Goal: Task Accomplishment & Management: Manage account settings

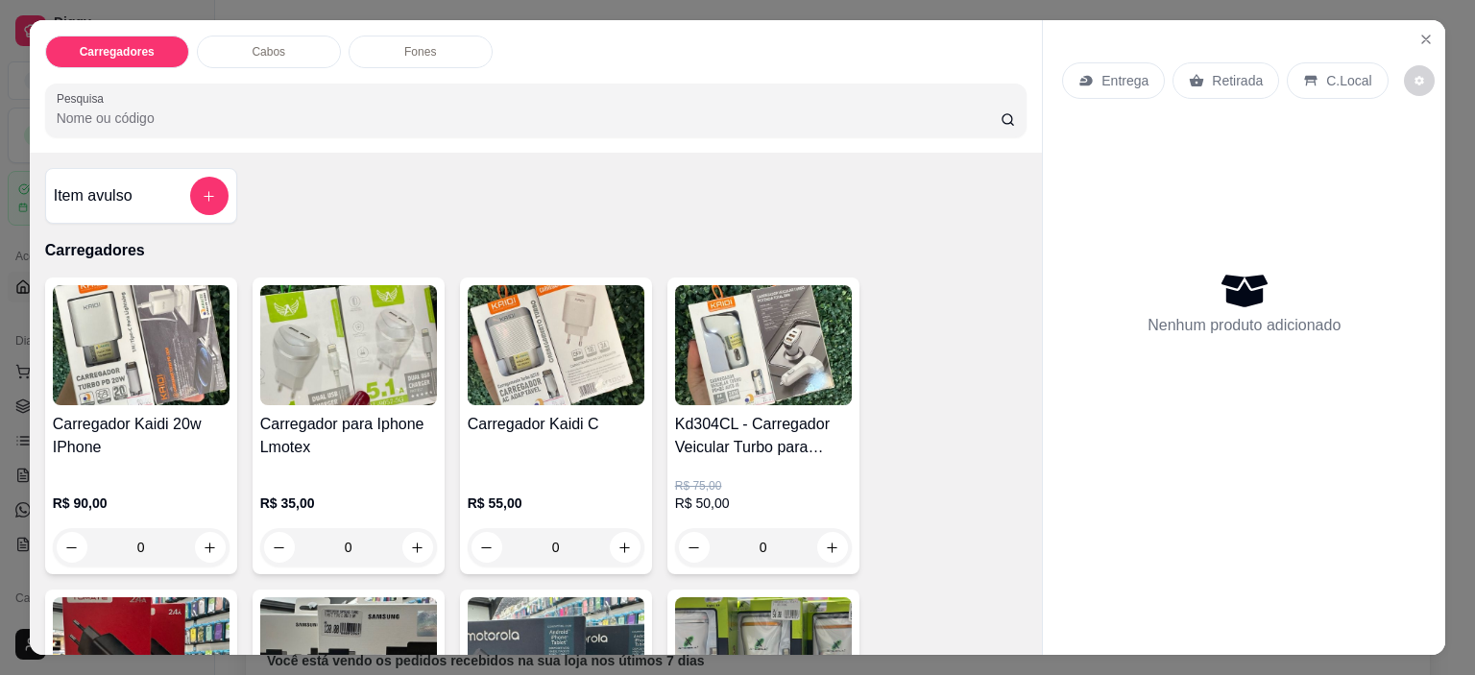
click at [1107, 72] on p "Entrega" at bounding box center [1124, 80] width 47 height 19
click at [1410, 36] on button "Close" at bounding box center [1425, 39] width 31 height 31
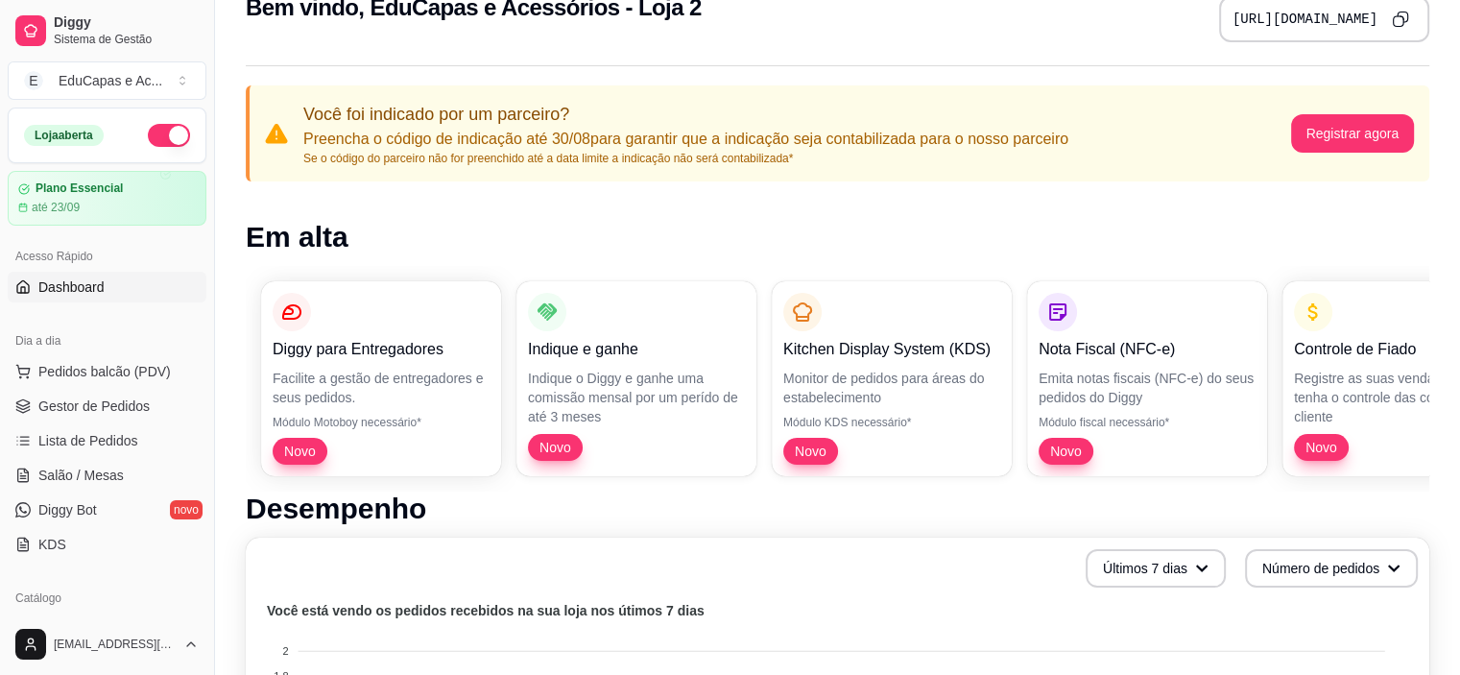
scroll to position [96, 0]
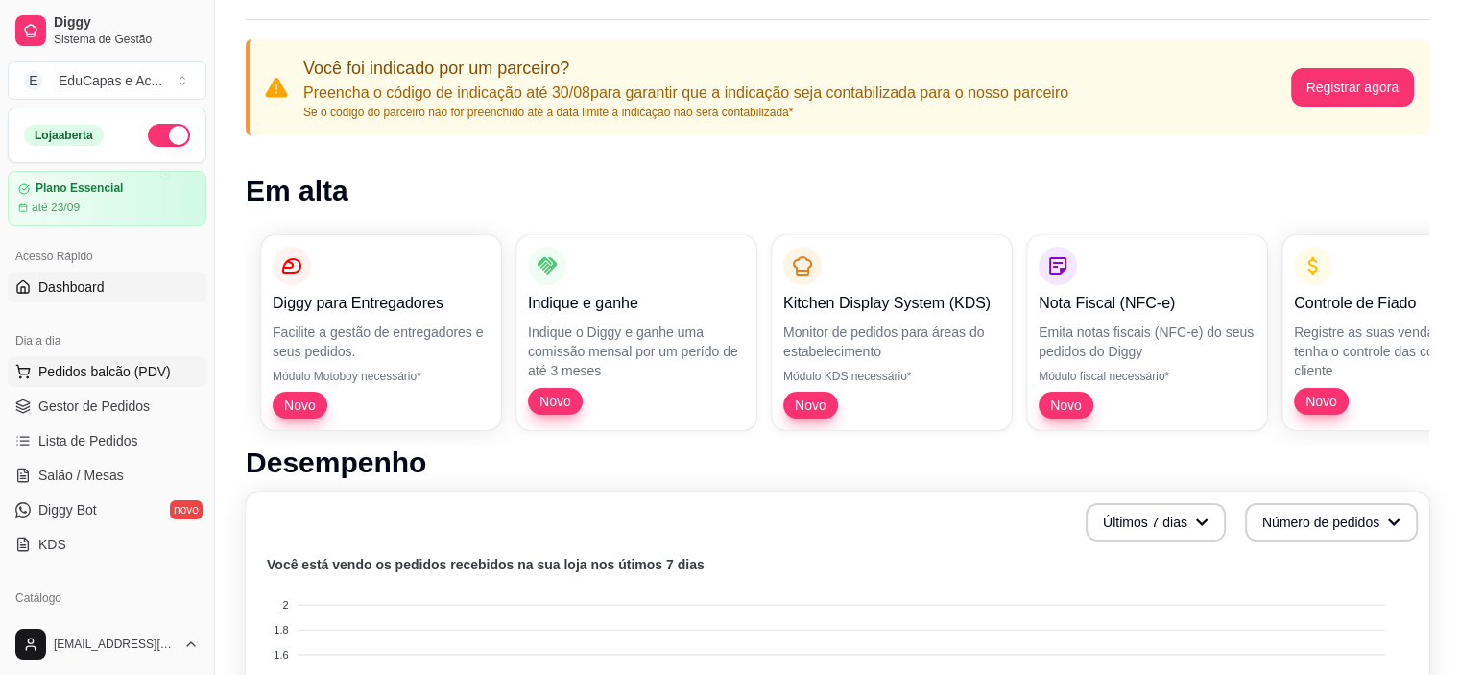
click at [115, 368] on span "Pedidos balcão (PDV)" at bounding box center [104, 371] width 132 height 19
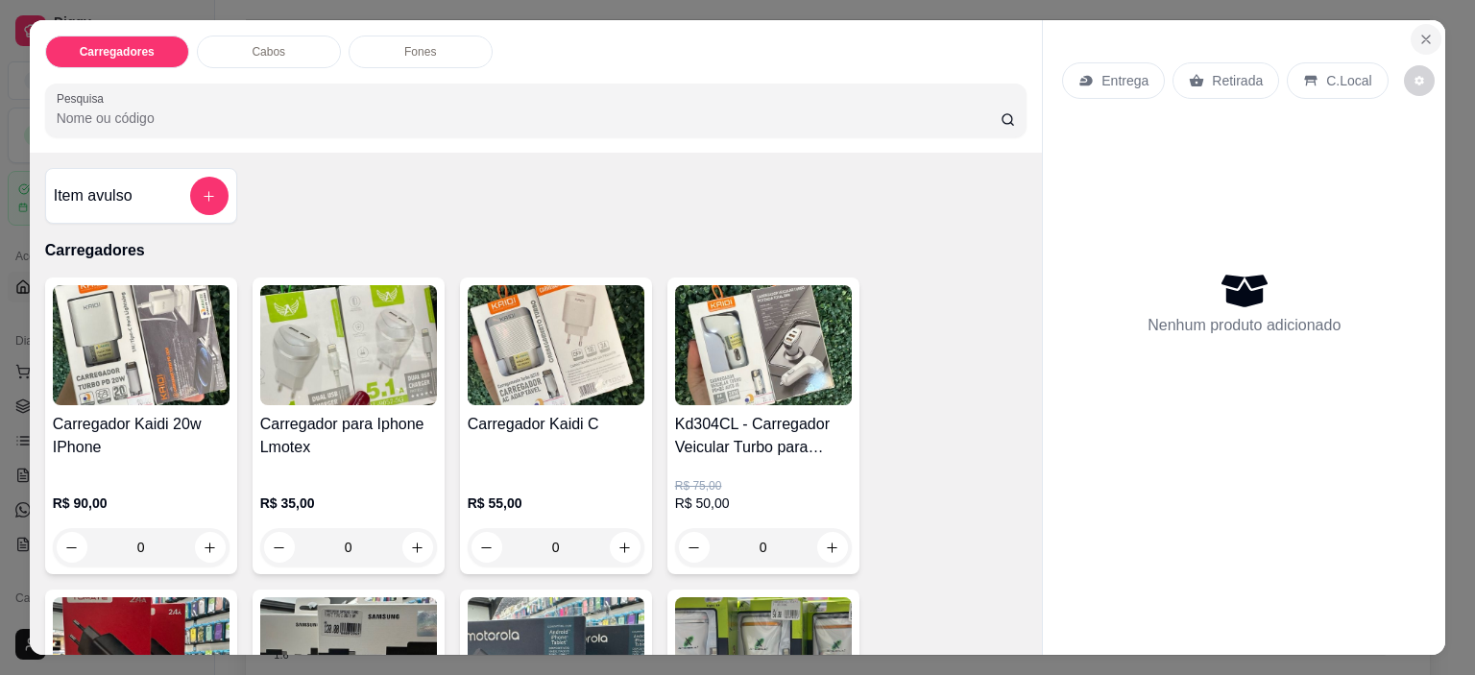
click at [1420, 36] on icon "Close" at bounding box center [1425, 39] width 15 height 15
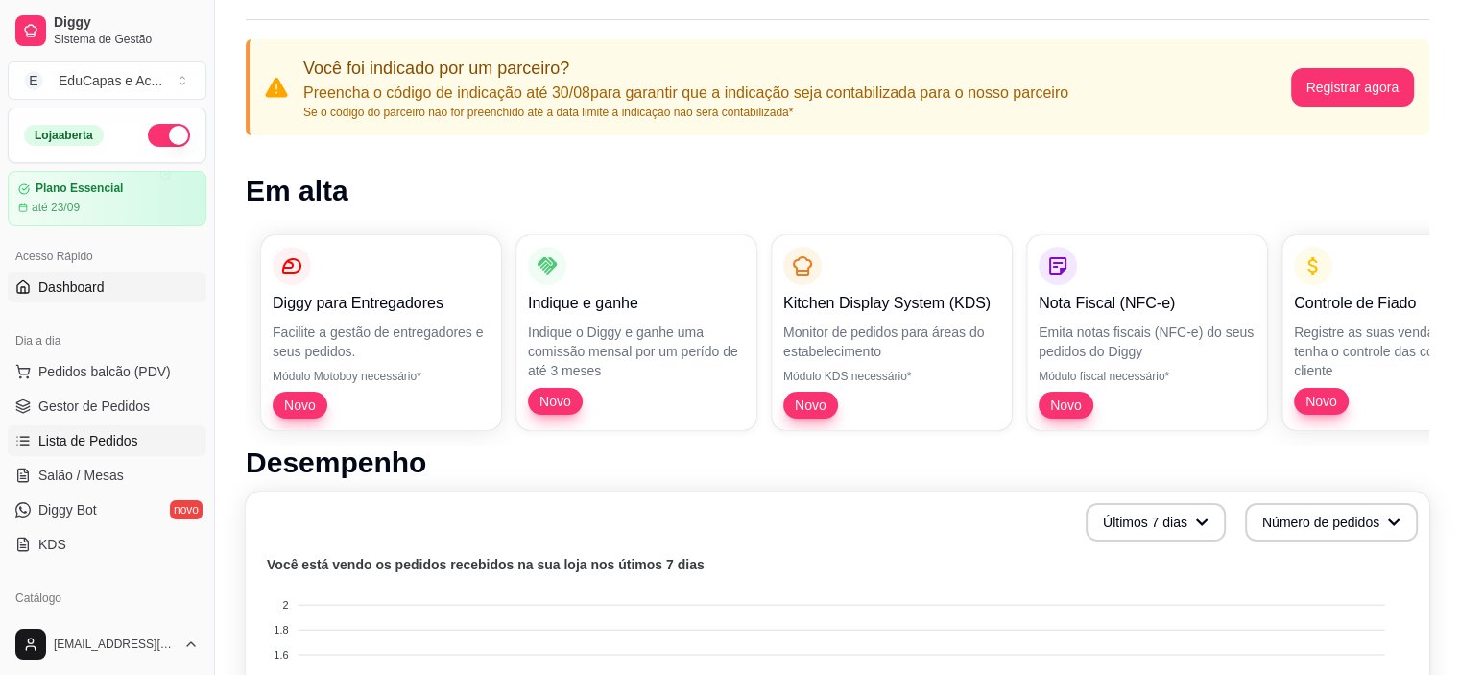
scroll to position [96, 0]
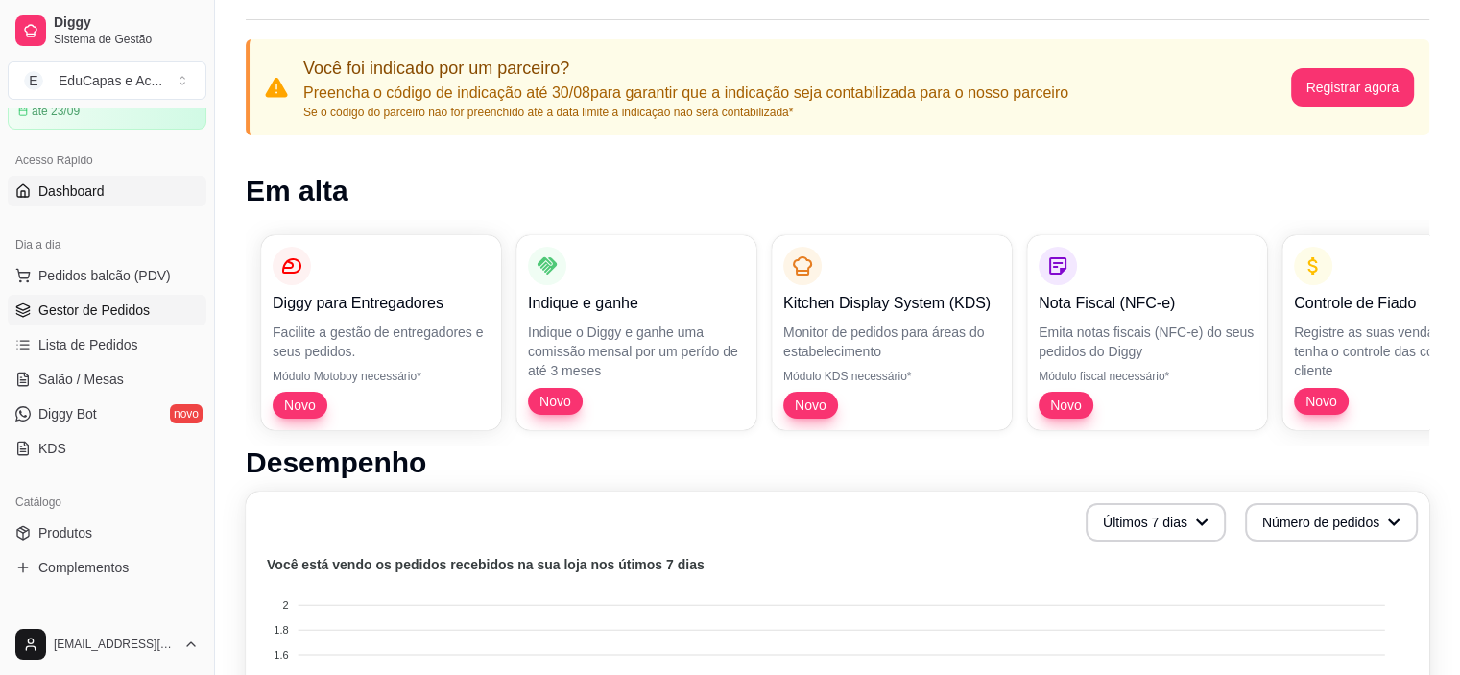
click at [143, 308] on span "Gestor de Pedidos" at bounding box center [93, 310] width 111 height 19
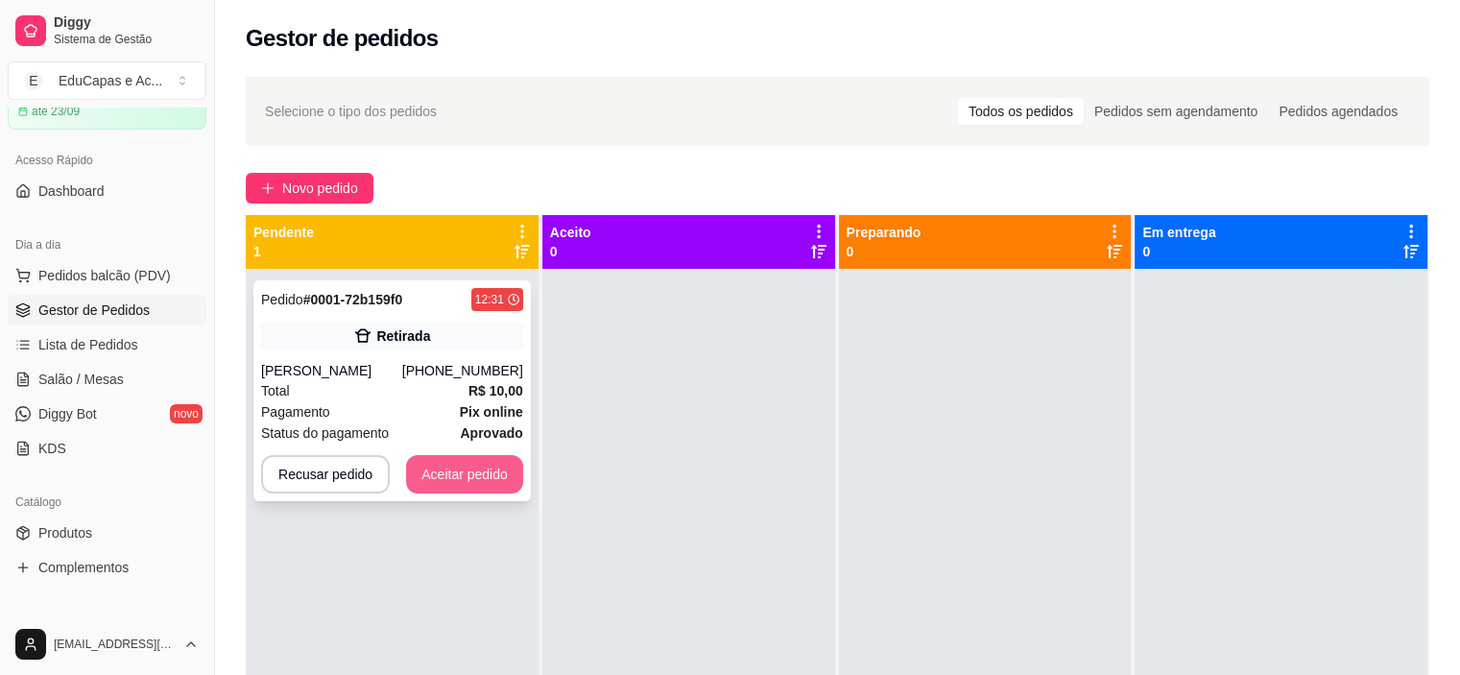
click at [430, 471] on button "Aceitar pedido" at bounding box center [464, 474] width 117 height 38
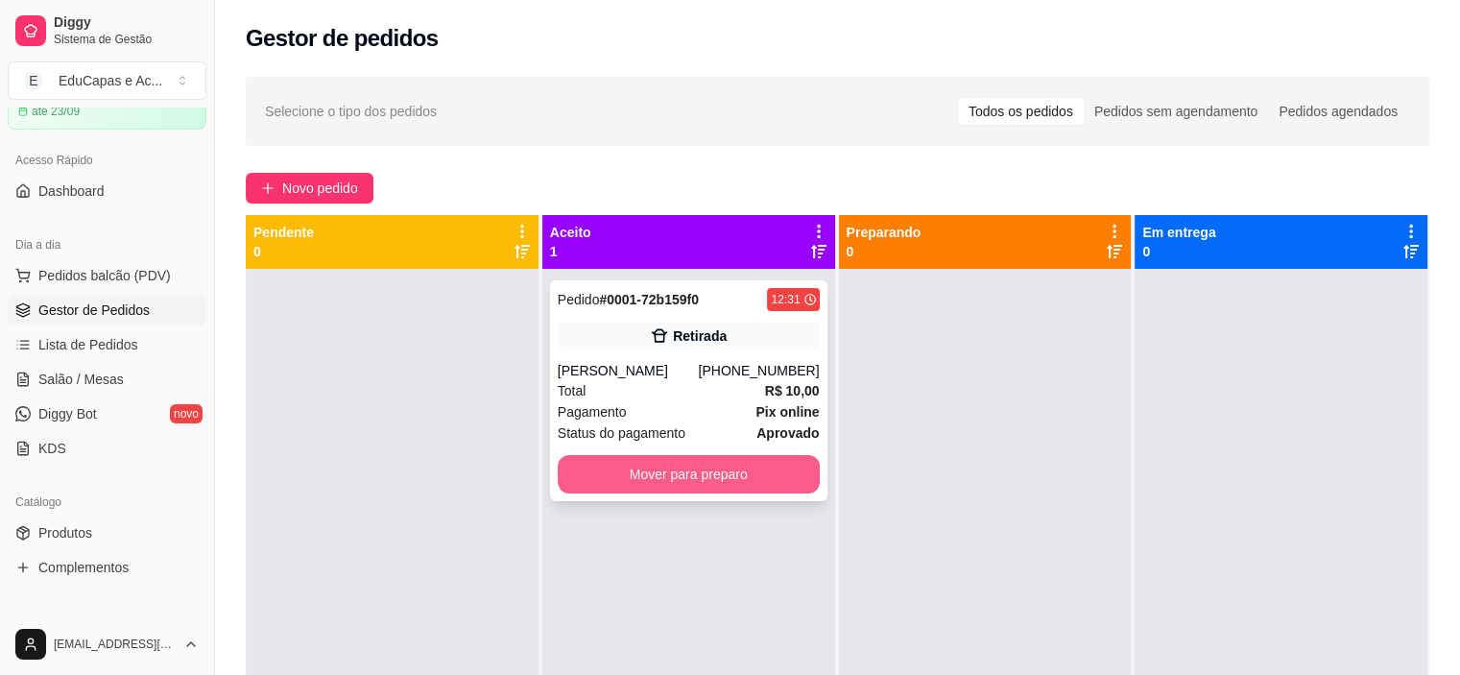
click at [637, 477] on button "Mover para preparo" at bounding box center [689, 474] width 262 height 38
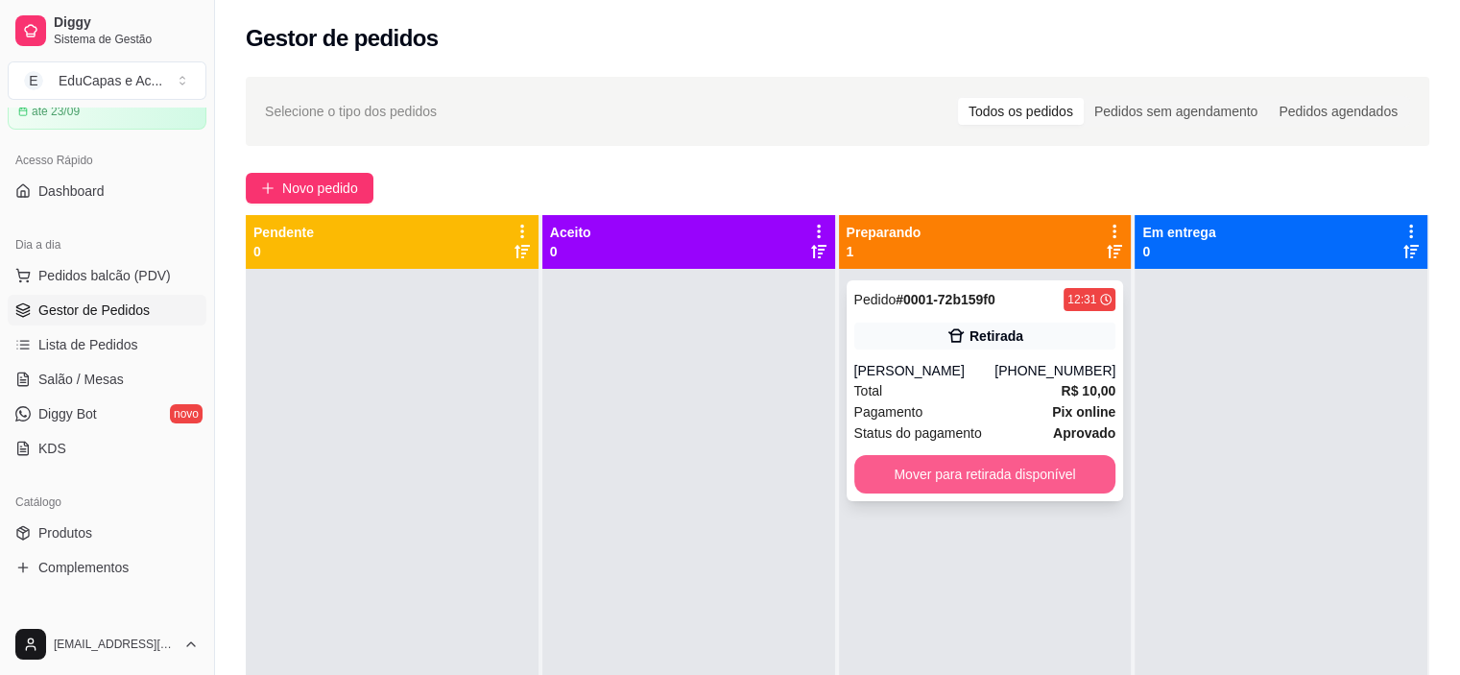
click at [952, 472] on button "Mover para retirada disponível" at bounding box center [985, 474] width 262 height 38
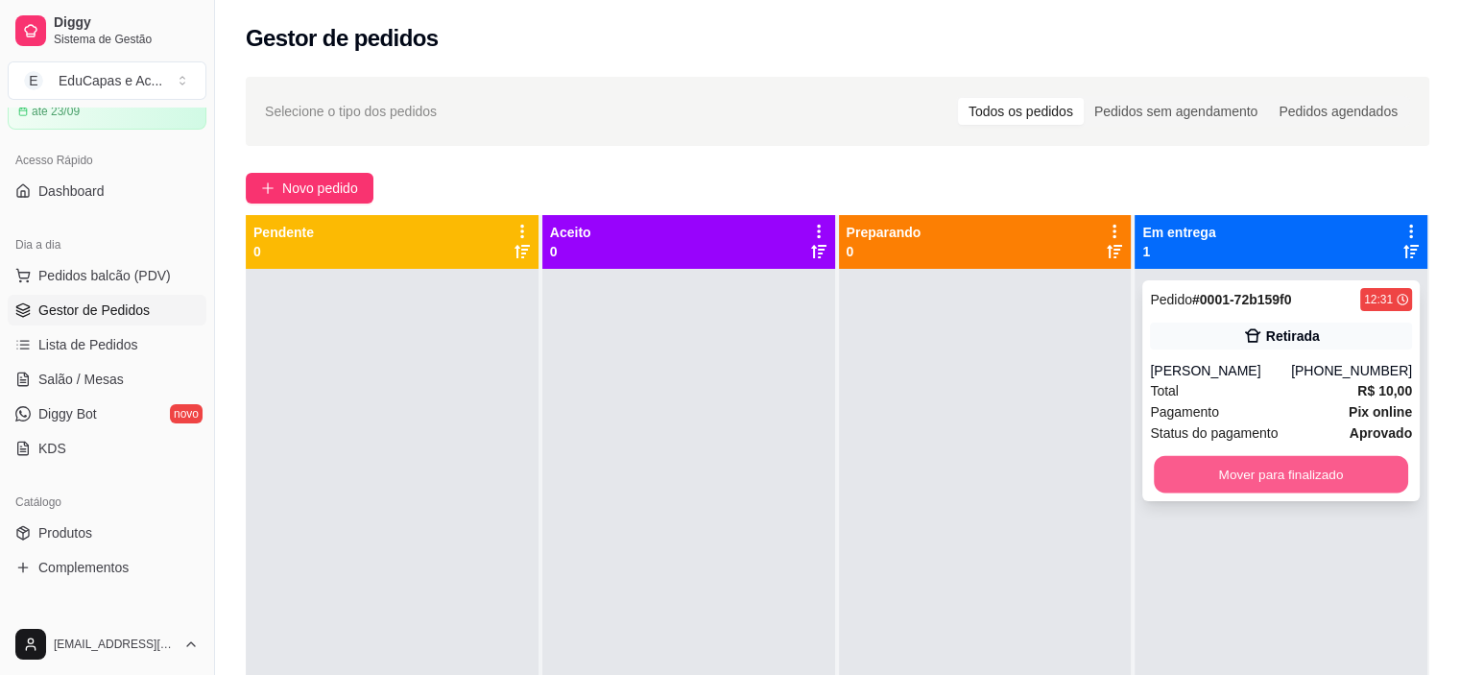
click at [1233, 474] on button "Mover para finalizado" at bounding box center [1281, 474] width 254 height 37
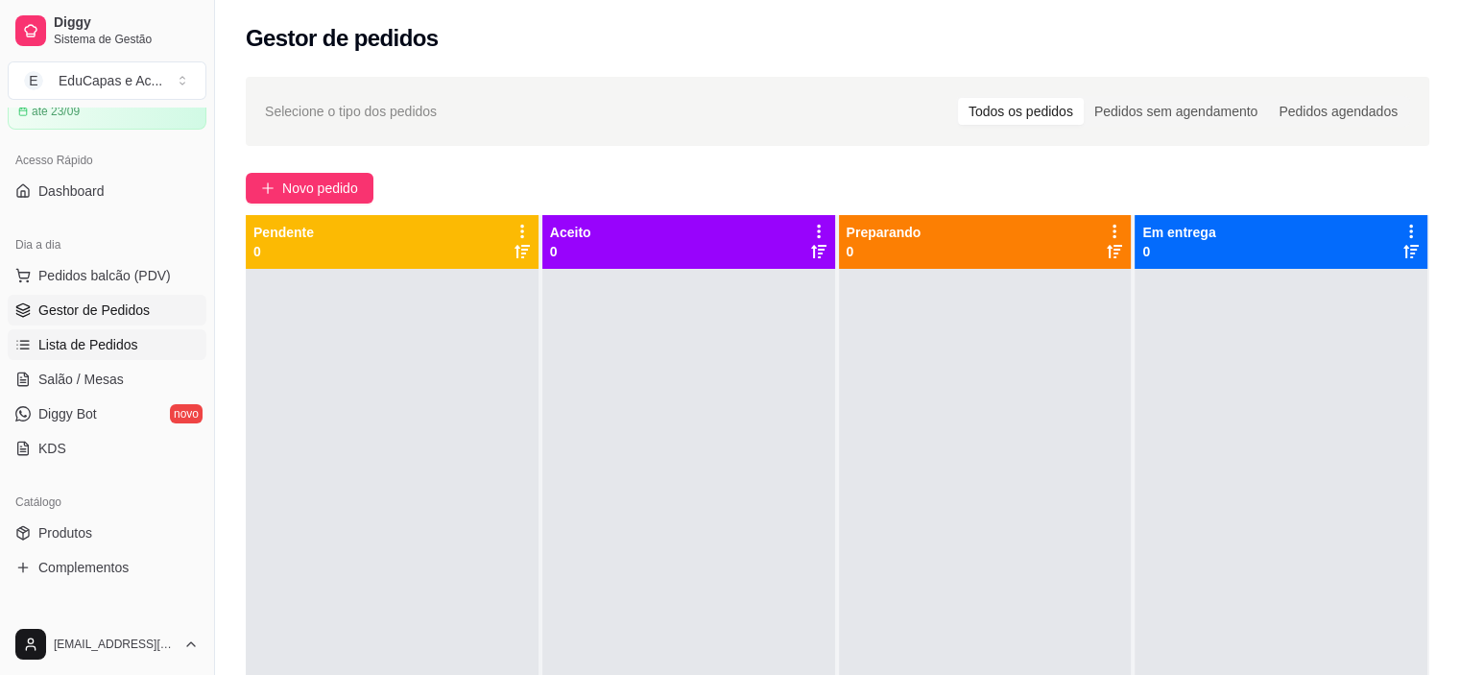
click at [113, 341] on span "Lista de Pedidos" at bounding box center [88, 344] width 100 height 19
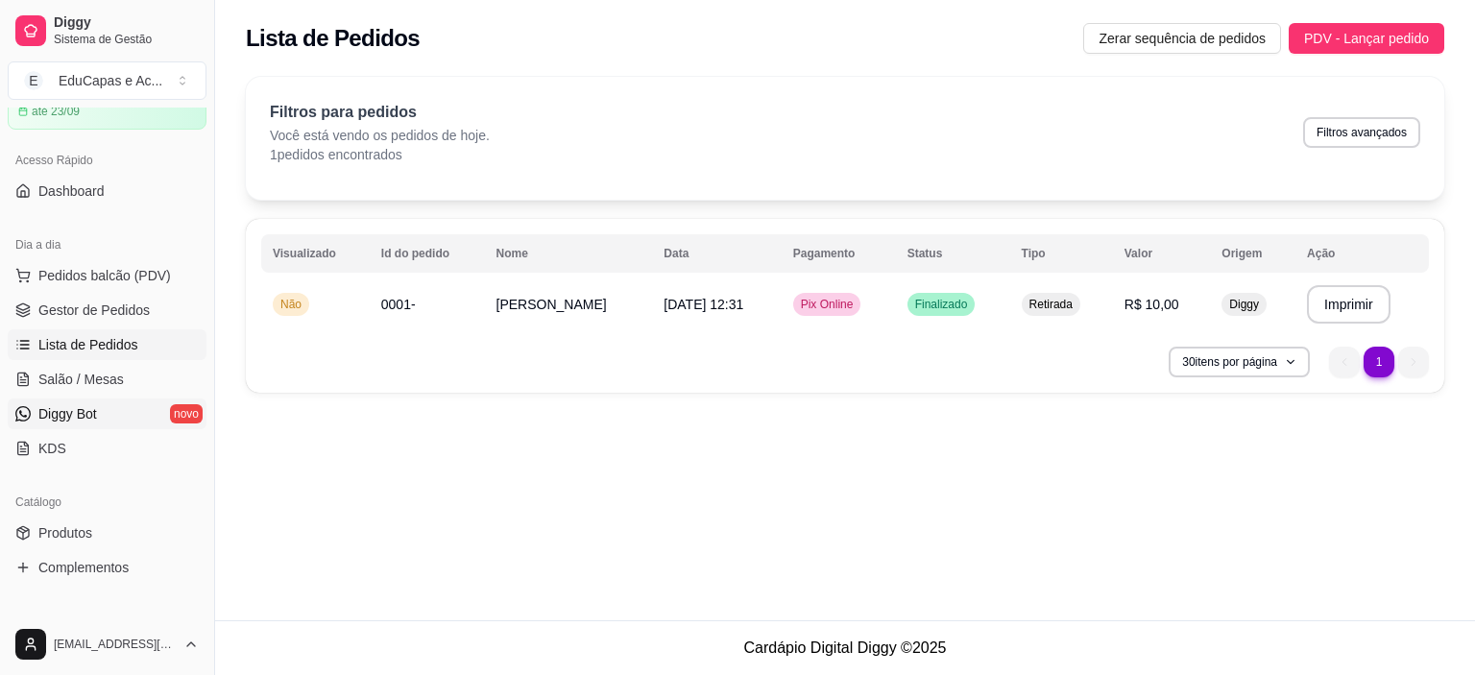
click at [100, 415] on link "Diggy Bot novo" at bounding box center [107, 413] width 199 height 31
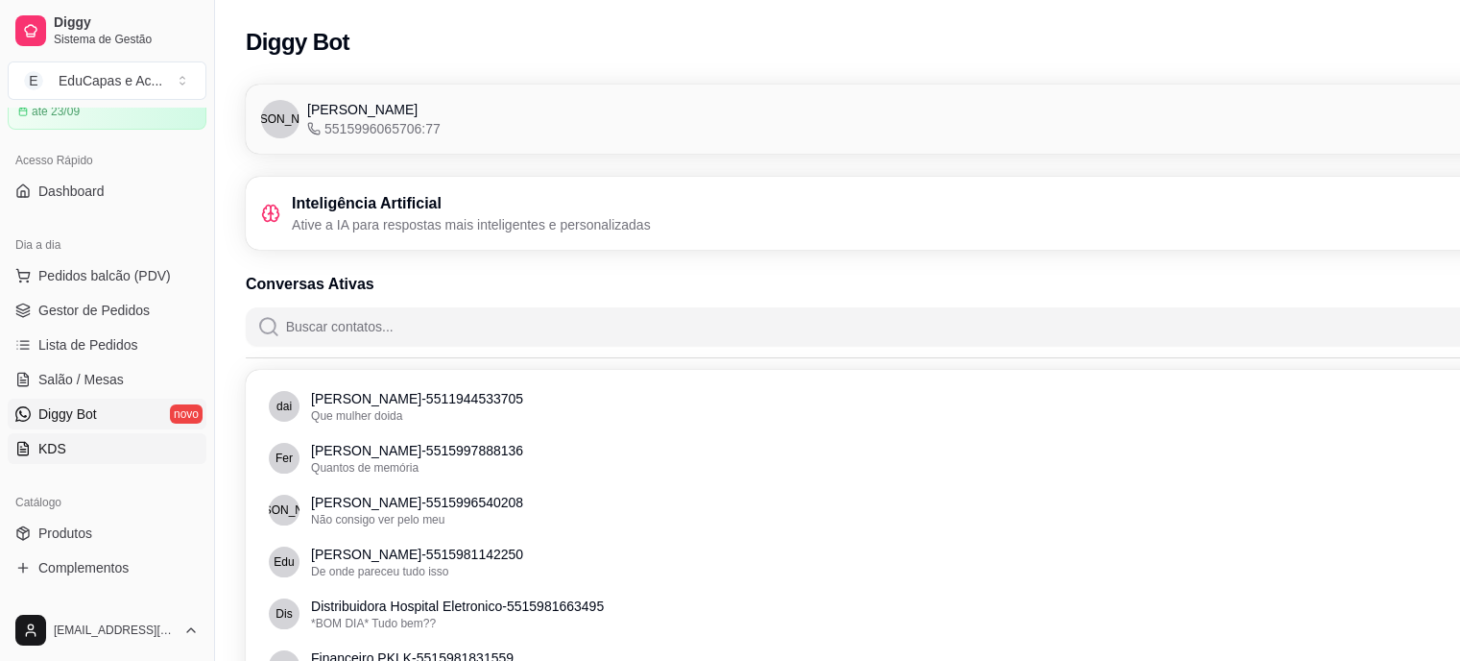
click at [74, 451] on link "KDS" at bounding box center [107, 448] width 199 height 31
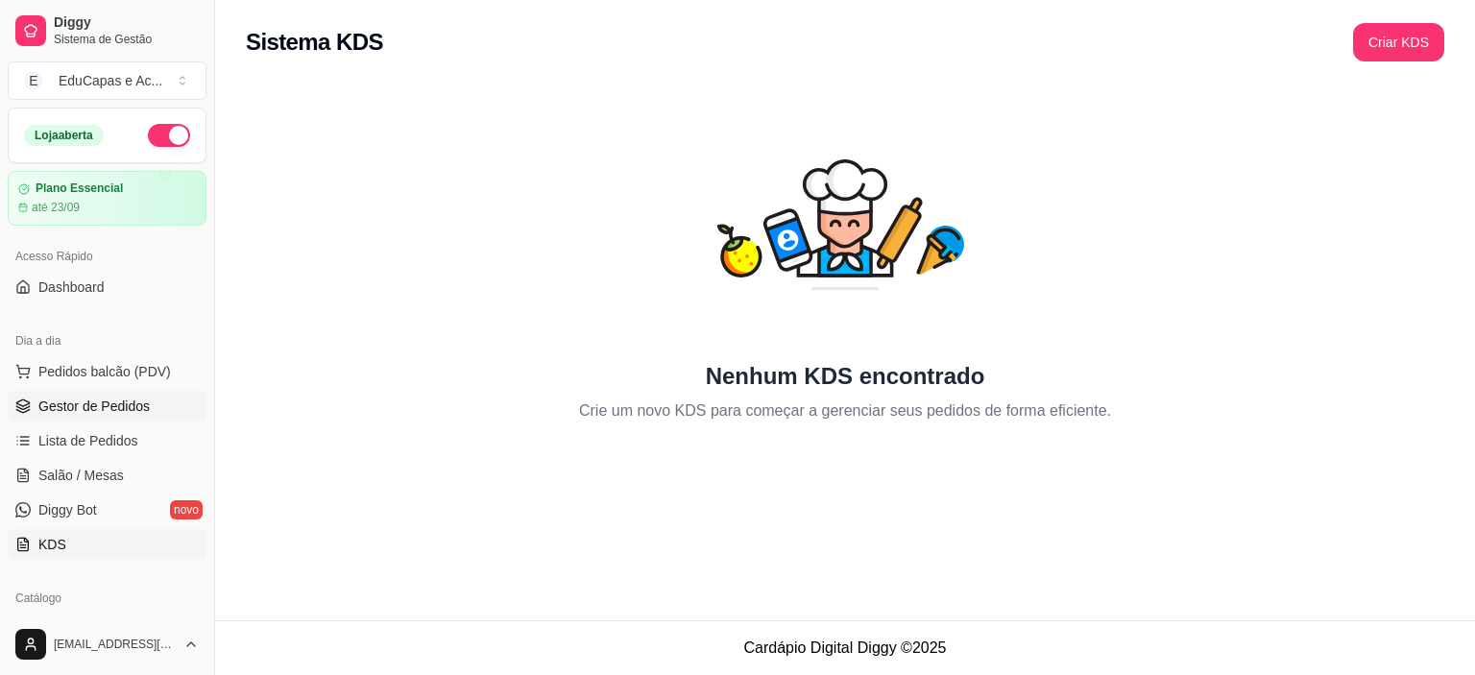
click at [108, 400] on span "Gestor de Pedidos" at bounding box center [93, 406] width 111 height 19
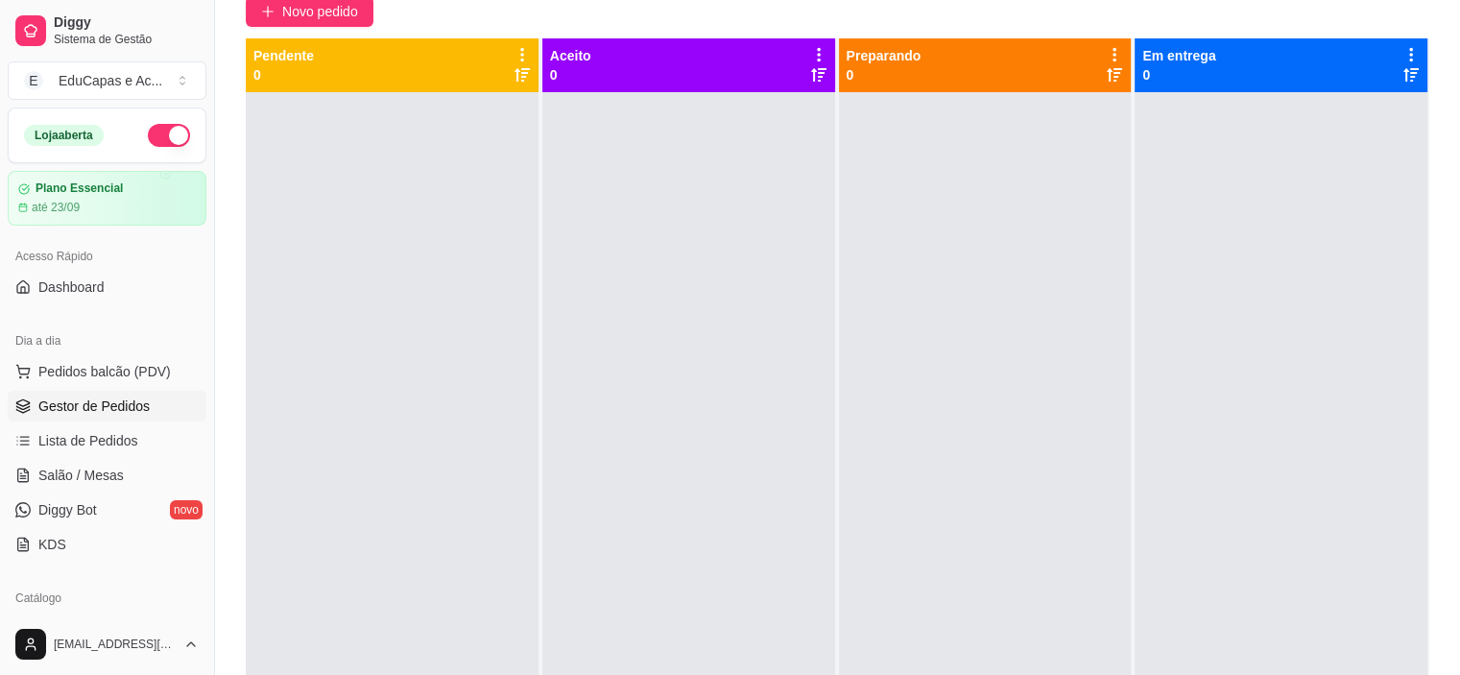
scroll to position [192, 0]
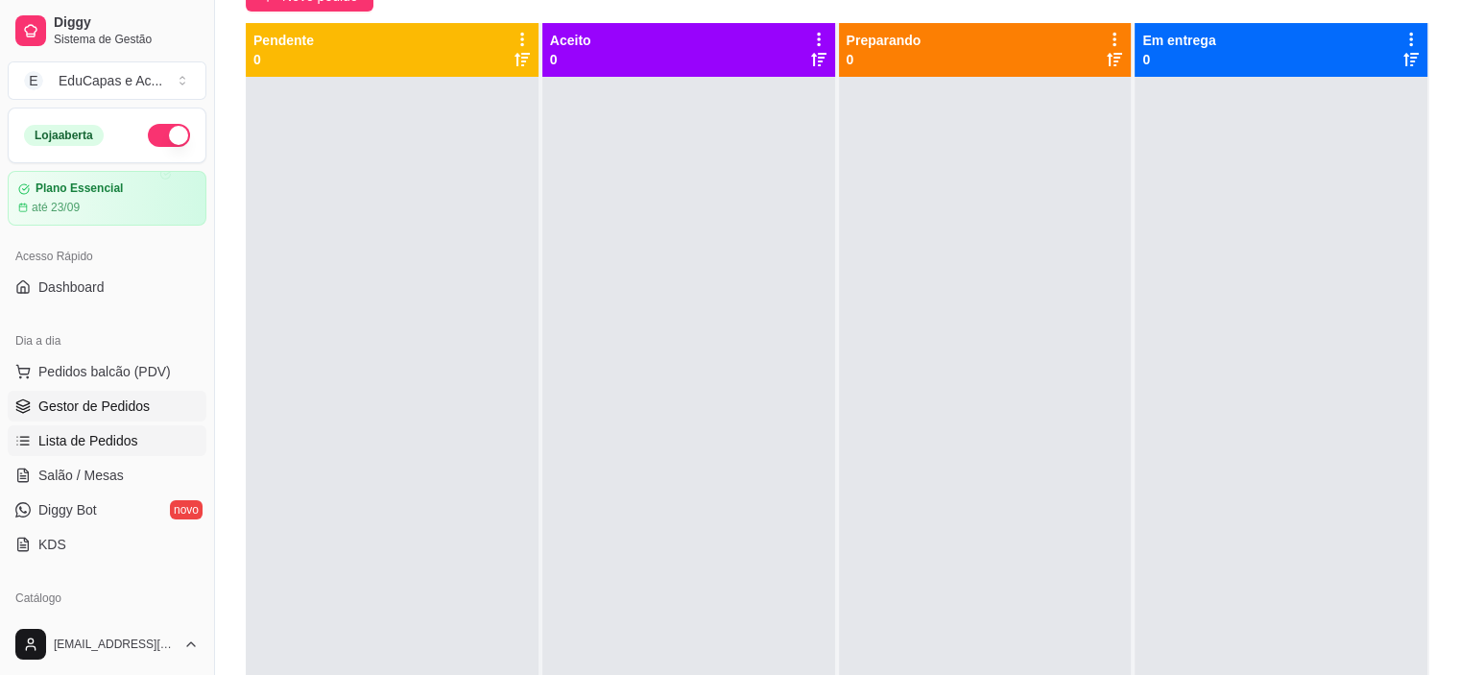
click at [84, 438] on span "Lista de Pedidos" at bounding box center [88, 440] width 100 height 19
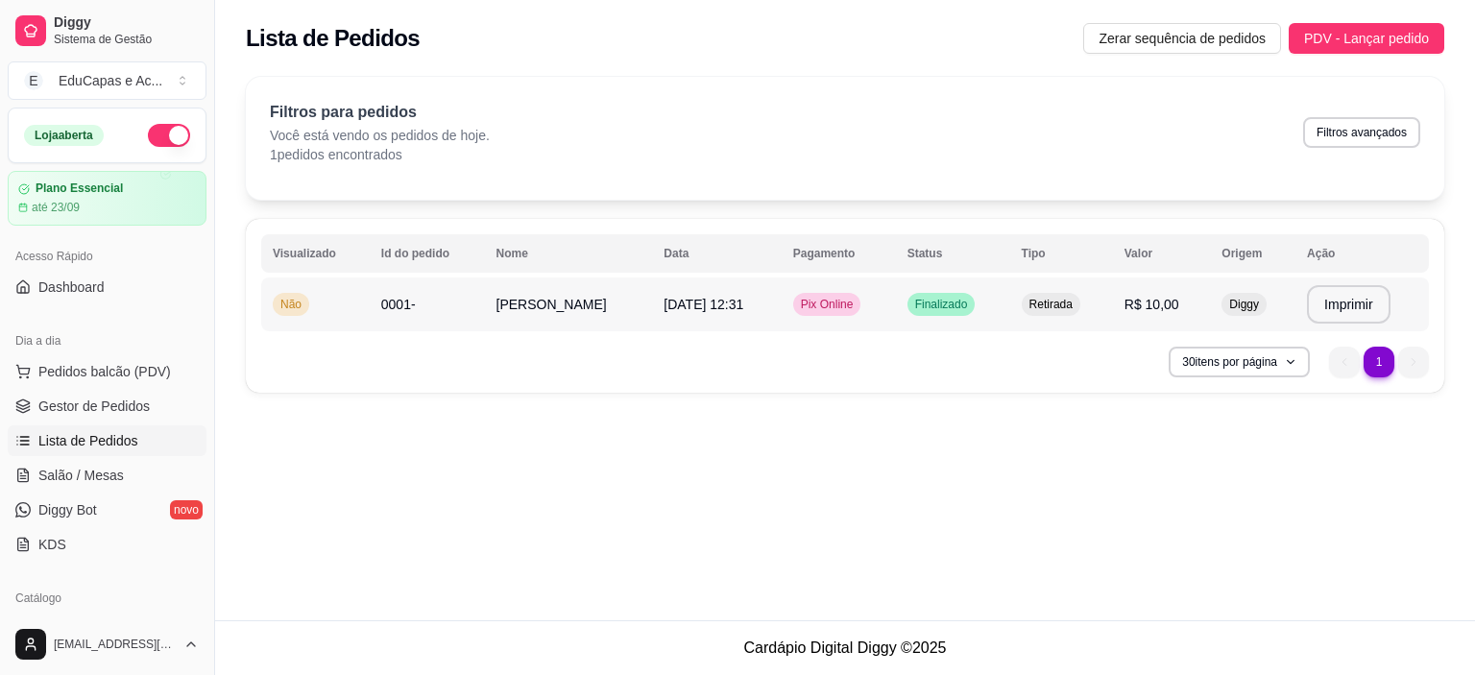
click at [527, 309] on span "Rebecca" at bounding box center [551, 304] width 110 height 15
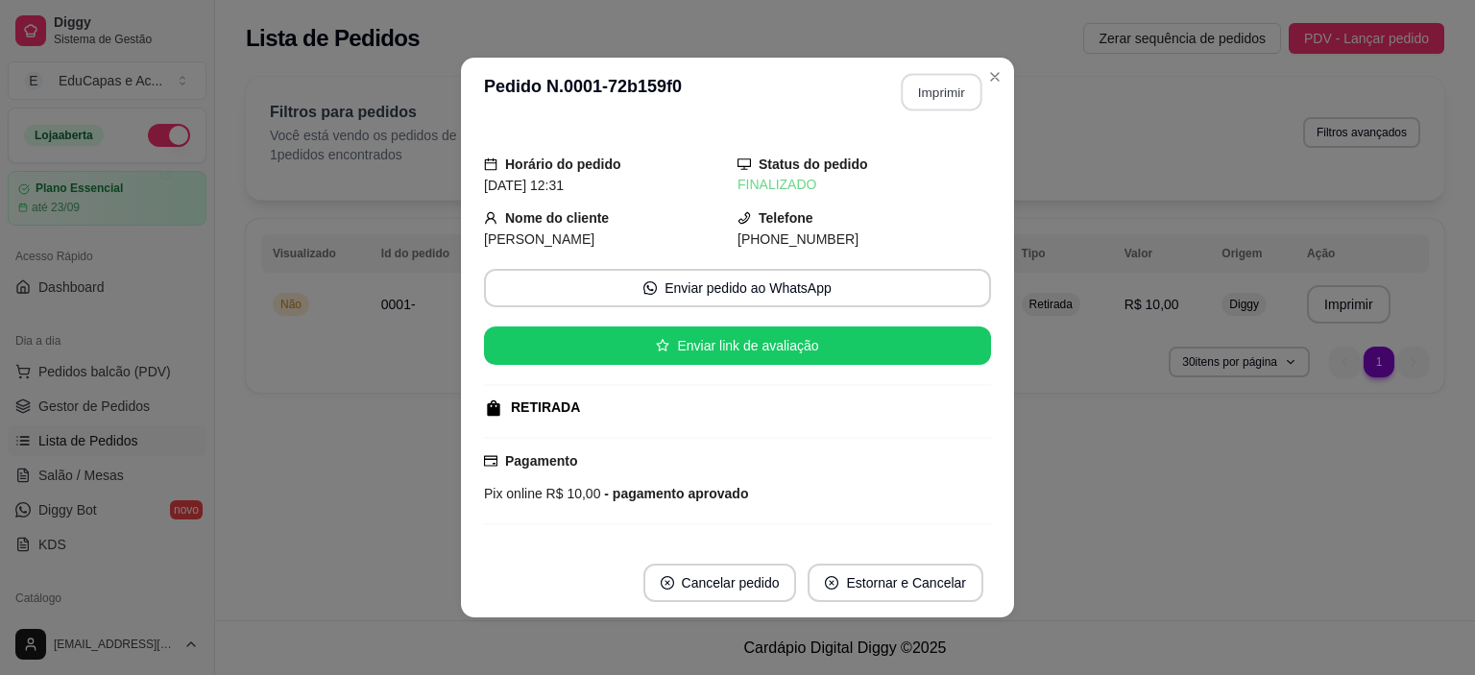
click at [925, 88] on button "Imprimir" at bounding box center [942, 92] width 81 height 37
